Goal: Find specific page/section: Find specific page/section

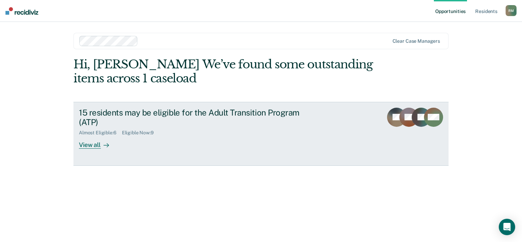
click at [101, 148] on div at bounding box center [105, 145] width 8 height 8
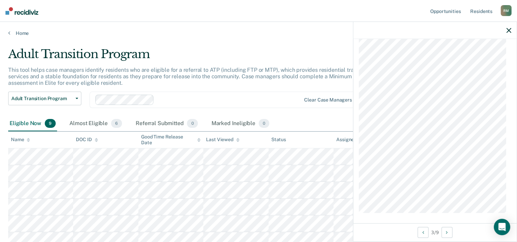
click at [507, 33] on div at bounding box center [434, 30] width 163 height 17
click at [508, 31] on icon "button" at bounding box center [508, 30] width 5 height 5
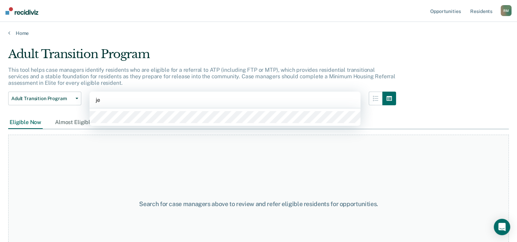
type input "j"
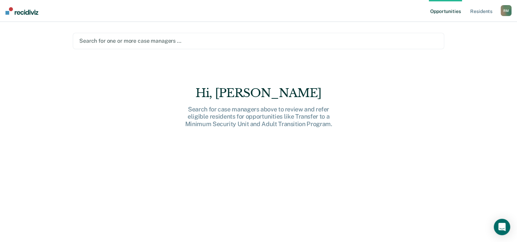
click at [161, 42] on div at bounding box center [258, 41] width 358 height 8
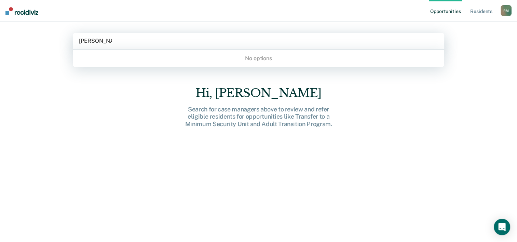
type input "[PERSON_NAME]"
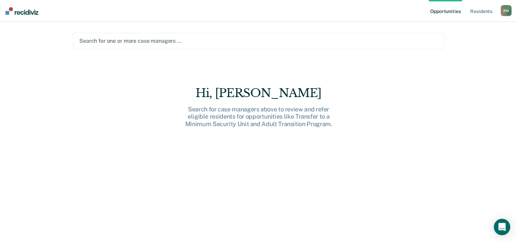
drag, startPoint x: 129, startPoint y: 44, endPoint x: -1, endPoint y: 28, distance: 131.9
click at [0, 28] on html "Looks like you’re using Internet Explorer 11. For faster loading and a better e…" at bounding box center [258, 121] width 517 height 242
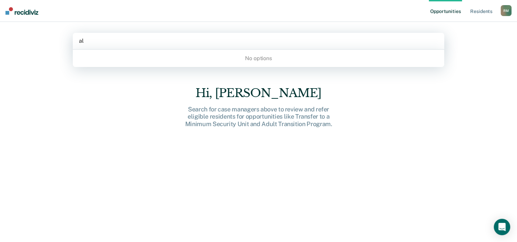
type input "a"
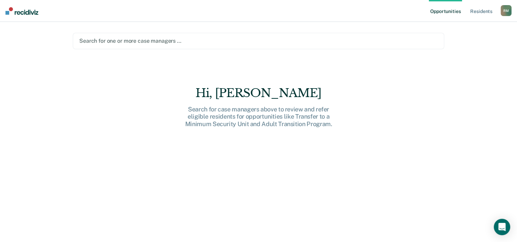
click at [148, 42] on div at bounding box center [258, 41] width 358 height 8
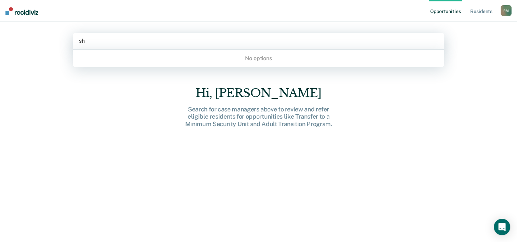
type input "s"
